Goal: Use online tool/utility: Use online tool/utility

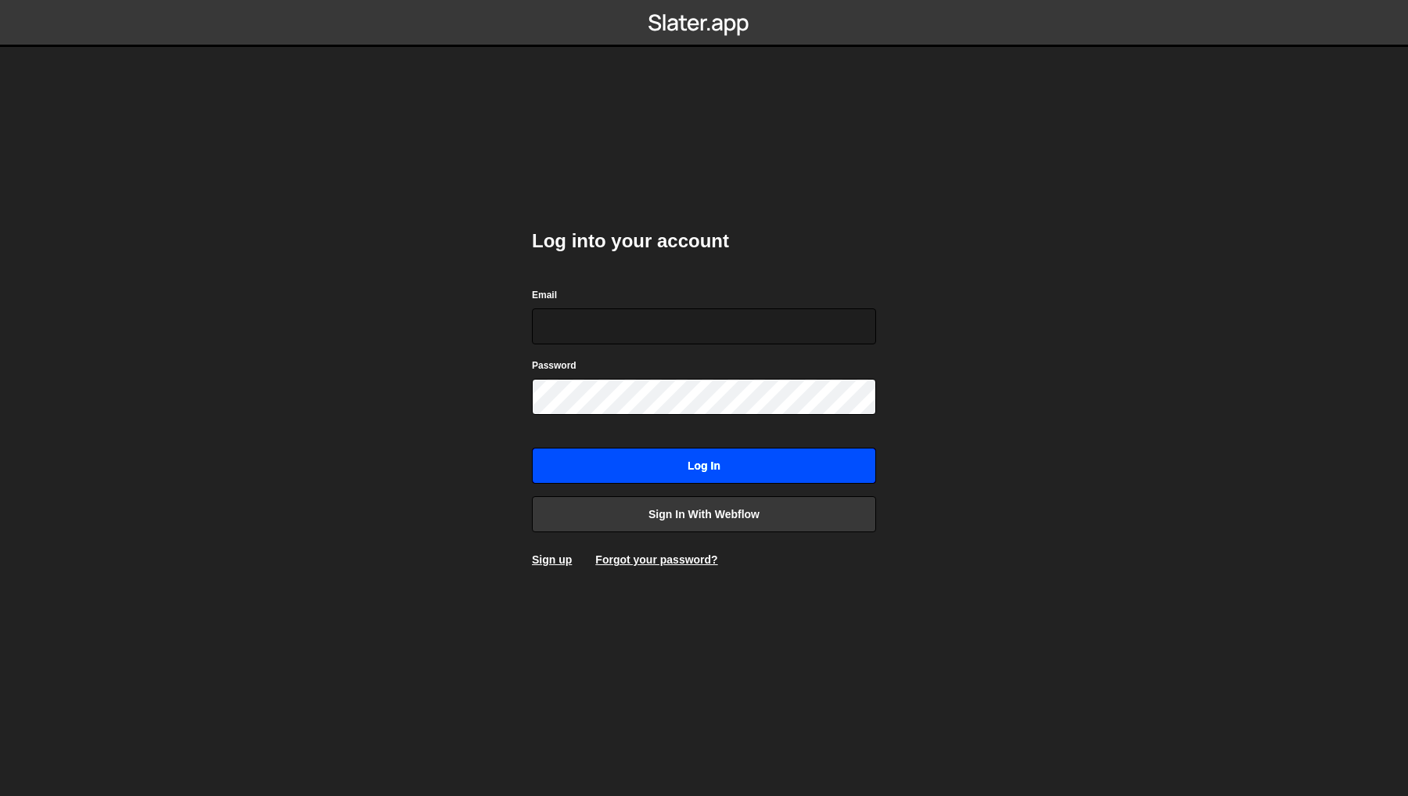
type input "[PERSON_NAME][EMAIL_ADDRESS][DOMAIN_NAME]"
click at [749, 480] on input "Log in" at bounding box center [704, 465] width 344 height 36
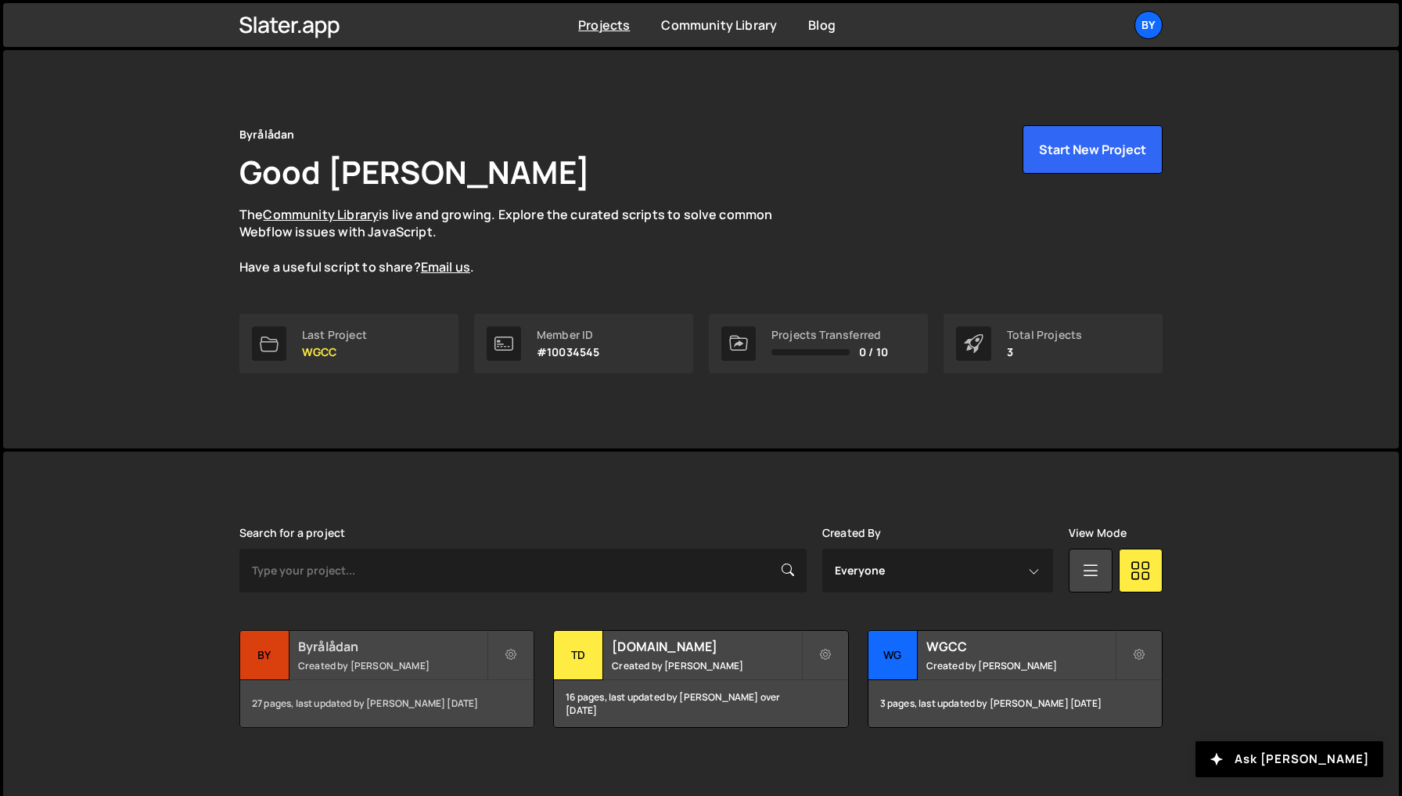
click at [397, 663] on small "Created by [PERSON_NAME]" at bounding box center [392, 665] width 189 height 13
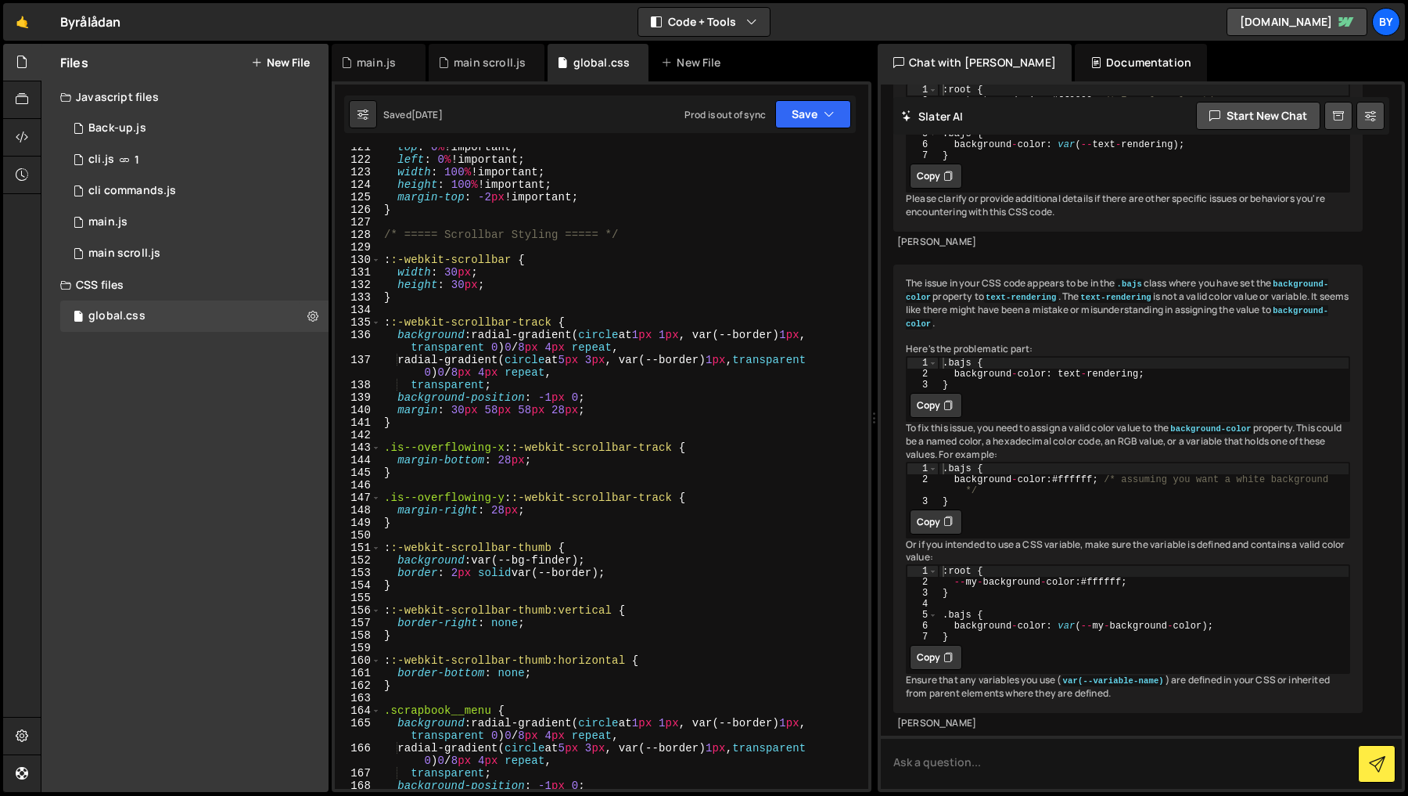
scroll to position [1508, 0]
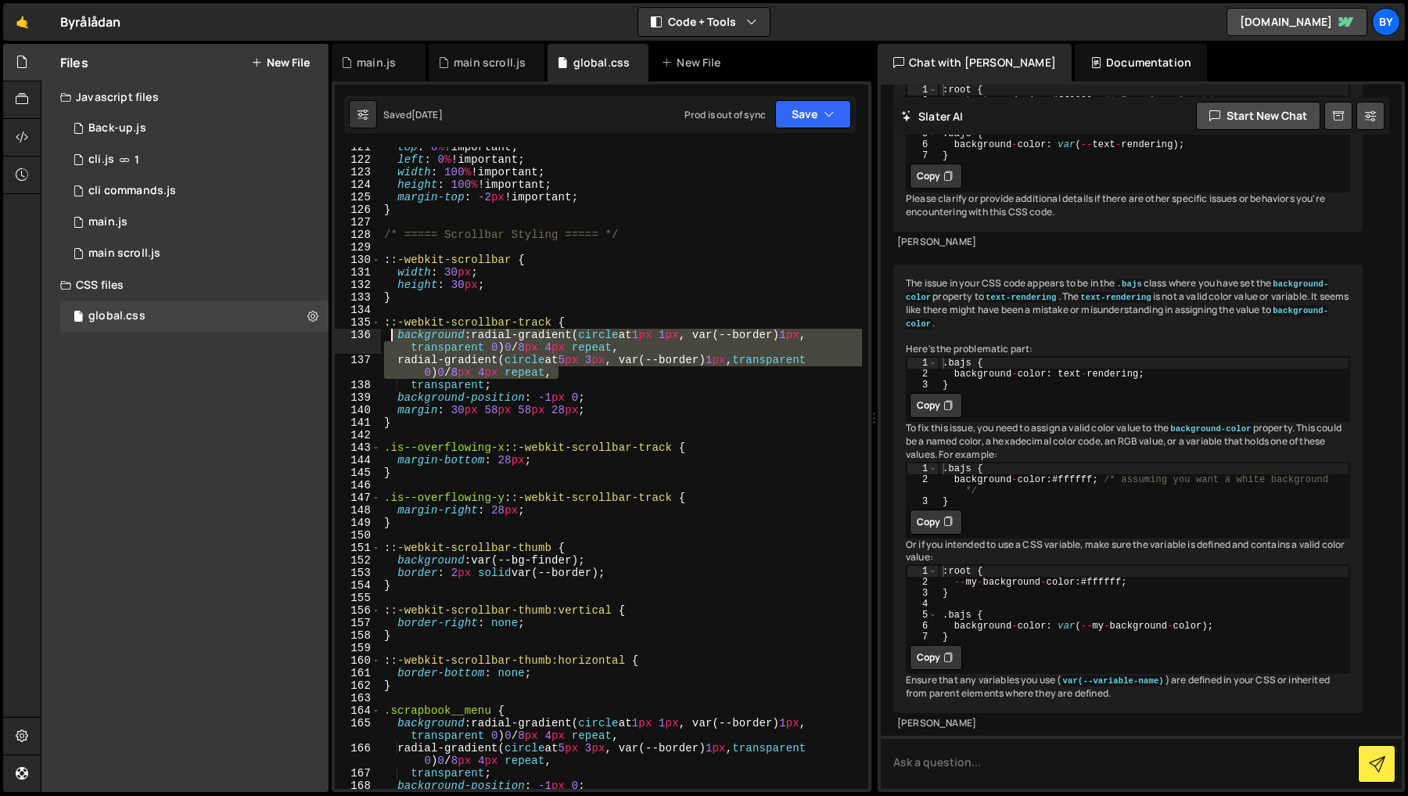
drag, startPoint x: 602, startPoint y: 377, endPoint x: 451, endPoint y: 365, distance: 151.4
click at [391, 336] on div "top : 0 % !important ; left : 0 % !important ; width : 100 % !important ; heigh…" at bounding box center [621, 474] width 481 height 666
click at [595, 367] on div "top : 0 % !important ; left : 0 % !important ; width : 100 % !important ; heigh…" at bounding box center [621, 467] width 481 height 641
drag, startPoint x: 566, startPoint y: 372, endPoint x: 495, endPoint y: 369, distance: 71.2
click at [398, 346] on div "top : 0 % !important ; left : 0 % !important ; width : 100 % !important ; heigh…" at bounding box center [621, 474] width 481 height 666
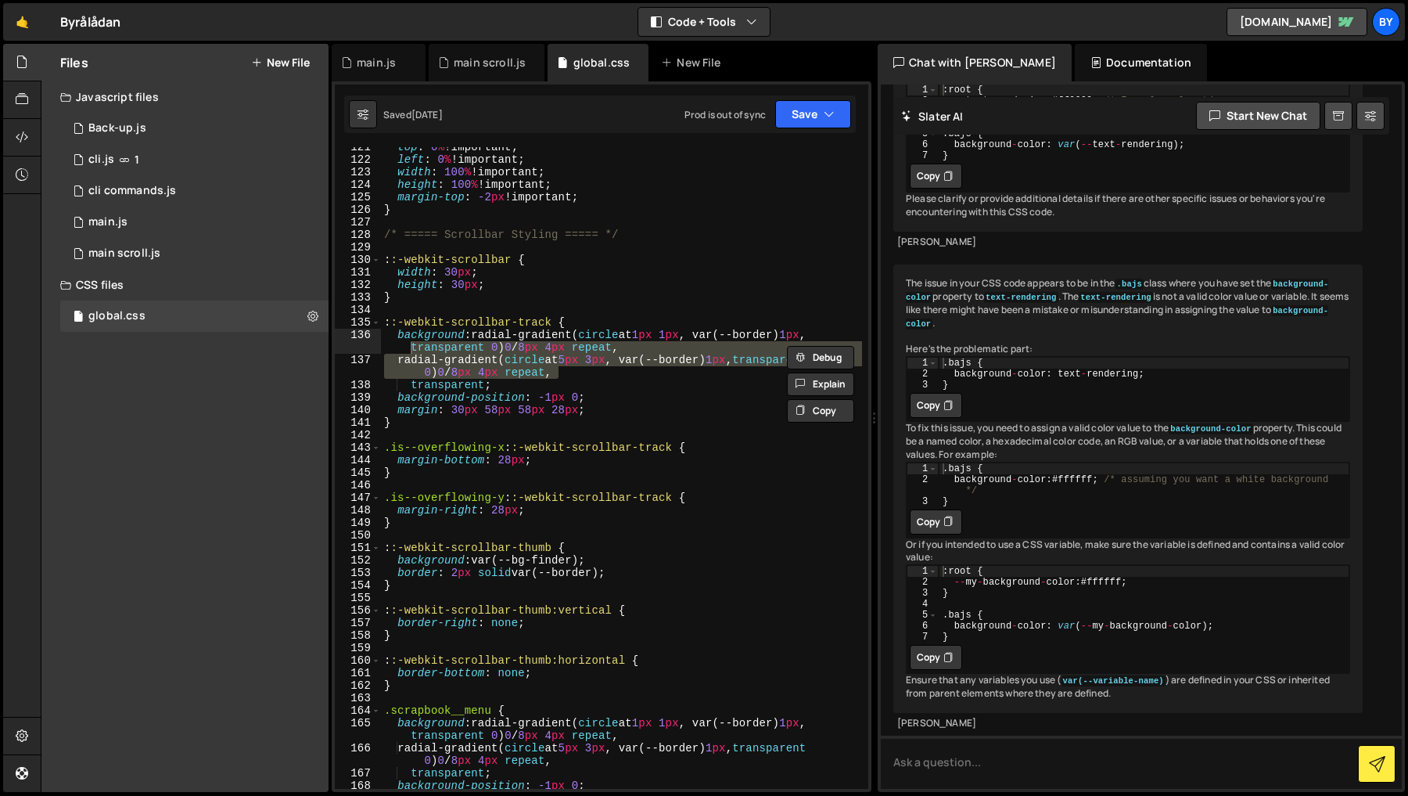
drag, startPoint x: 508, startPoint y: 372, endPoint x: 553, endPoint y: 393, distance: 49.0
click at [509, 372] on div "top : 0 % !important ; left : 0 % !important ; width : 100 % !important ; heigh…" at bounding box center [621, 467] width 481 height 641
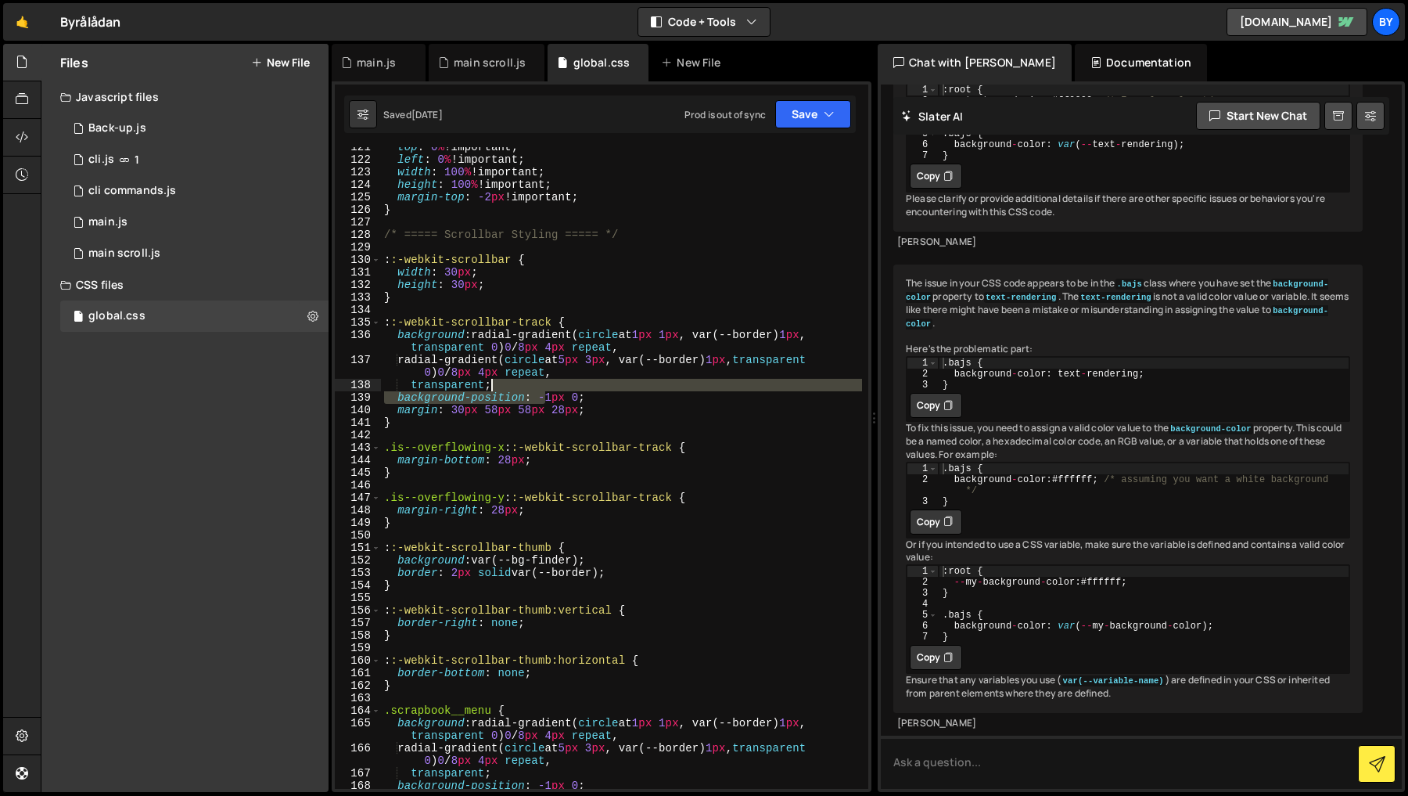
click at [524, 387] on div "top : 0 % !important ; left : 0 % !important ; width : 100 % !important ; heigh…" at bounding box center [621, 474] width 481 height 666
click at [544, 379] on div "top : 0 % !important ; left : 0 % !important ; width : 100 % !important ; heigh…" at bounding box center [621, 467] width 481 height 641
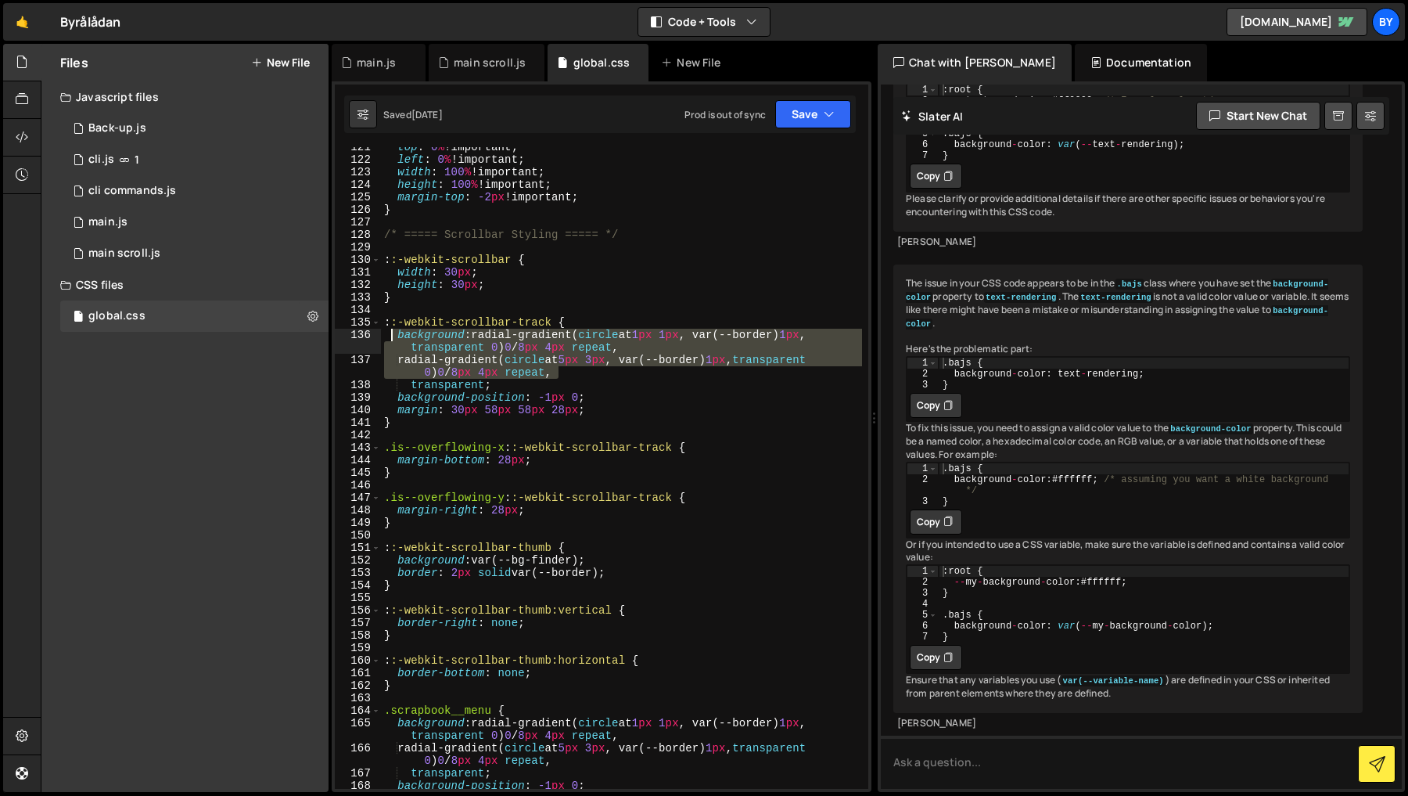
drag, startPoint x: 624, startPoint y: 369, endPoint x: 393, endPoint y: 331, distance: 233.9
click at [393, 331] on div "top : 0 % !important ; left : 0 % !important ; width : 100 % !important ; heigh…" at bounding box center [621, 474] width 481 height 666
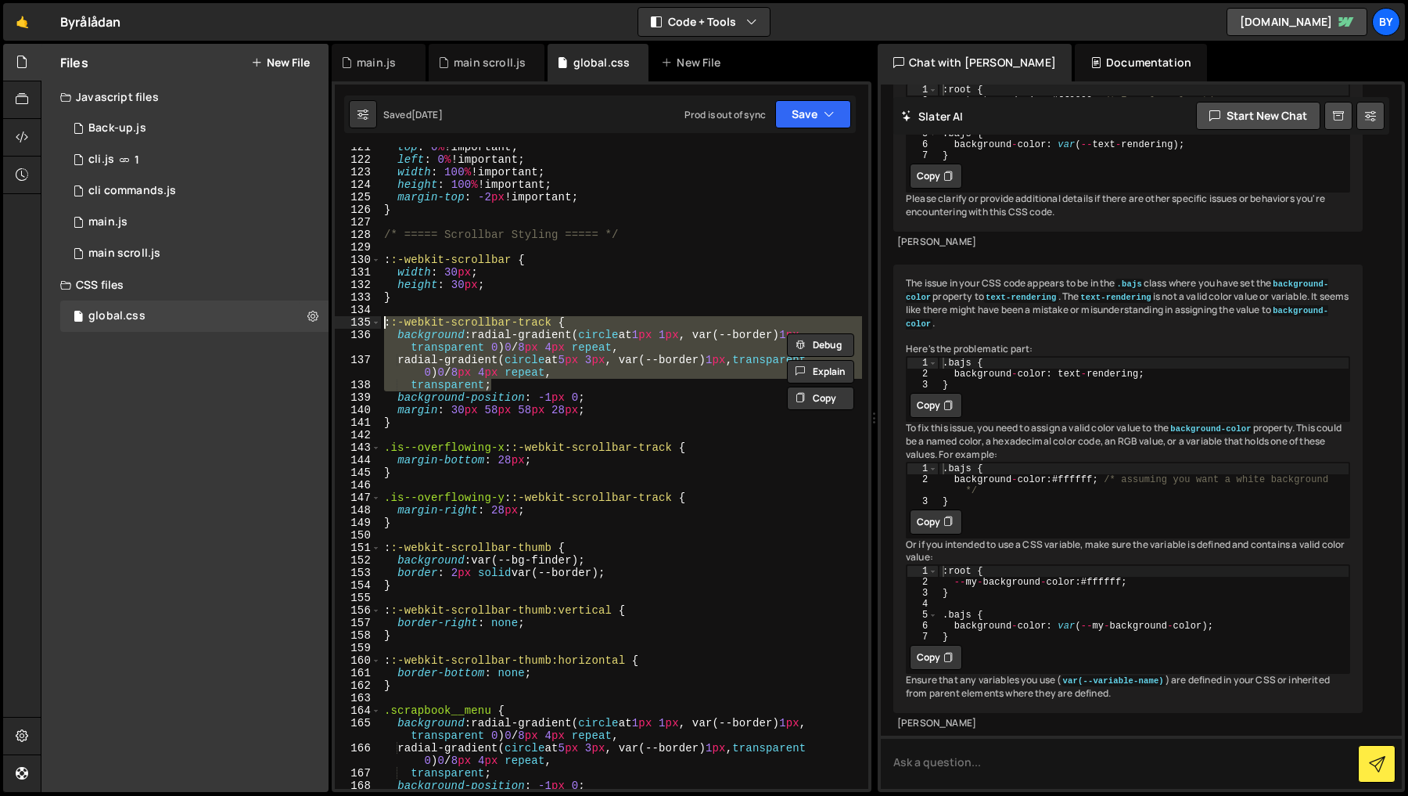
drag, startPoint x: 541, startPoint y: 382, endPoint x: 368, endPoint y: 320, distance: 184.6
click at [368, 319] on div "background: radial-gradient(circle at 1px 1px, var(--border) 1px, transparent 0…" at bounding box center [601, 467] width 533 height 641
type textarea "::-webkit-scrollbar-track { background: radial-gradient(circle at 1px 1px, var(…"
